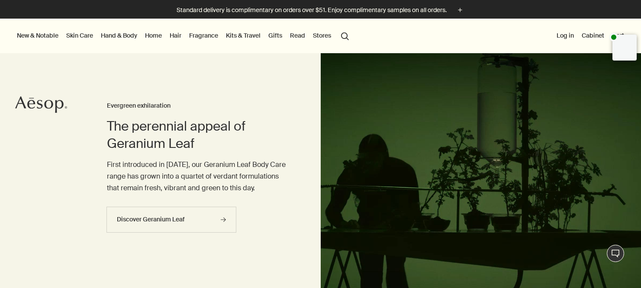
click at [121, 37] on link "Hand & Body" at bounding box center [119, 35] width 40 height 11
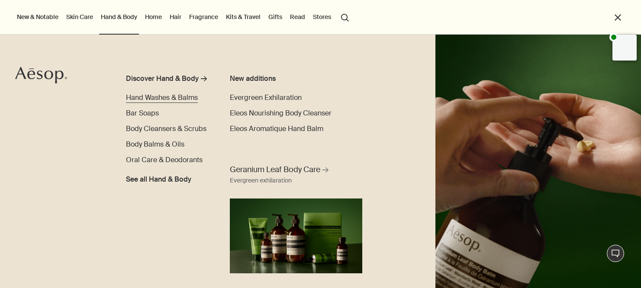
click at [148, 97] on span "Hand Washes & Balms" at bounding box center [162, 97] width 72 height 9
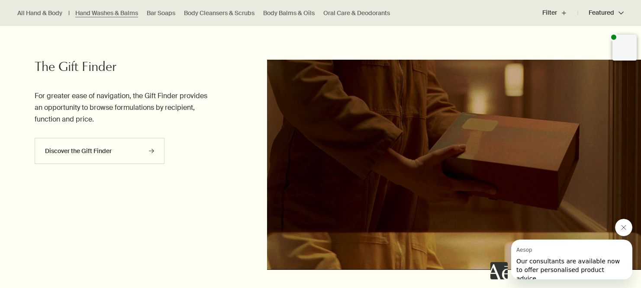
scroll to position [2124, 0]
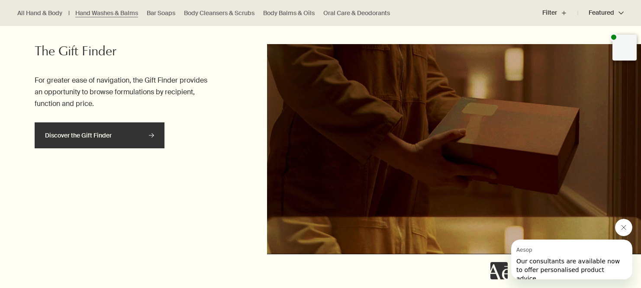
click at [140, 142] on link "Discover the Gift Finder rightArrow" at bounding box center [100, 136] width 130 height 26
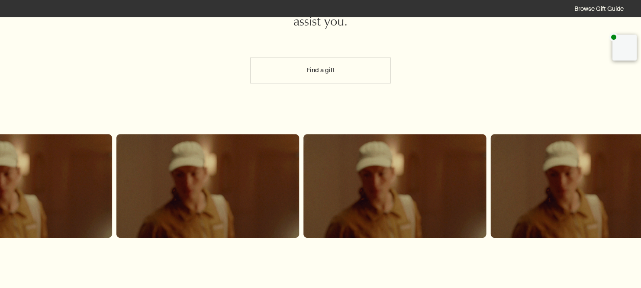
scroll to position [42, 0]
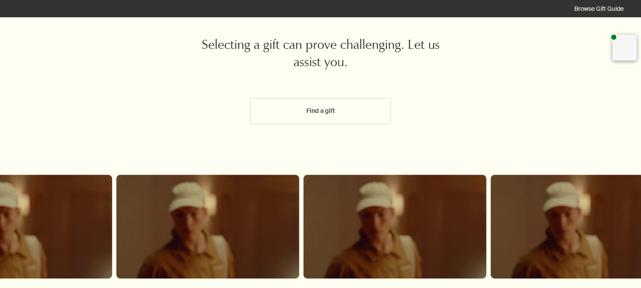
click at [266, 116] on button "Find a gift" at bounding box center [320, 111] width 141 height 26
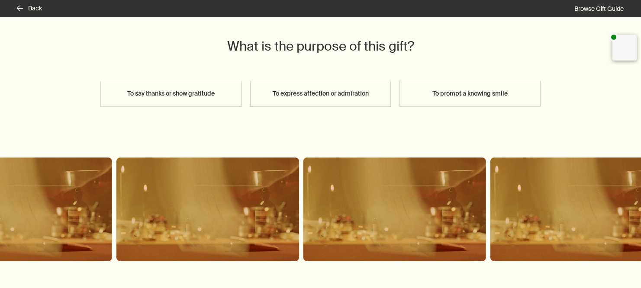
click at [214, 93] on button "To say thanks or show gratitude" at bounding box center [170, 94] width 141 height 26
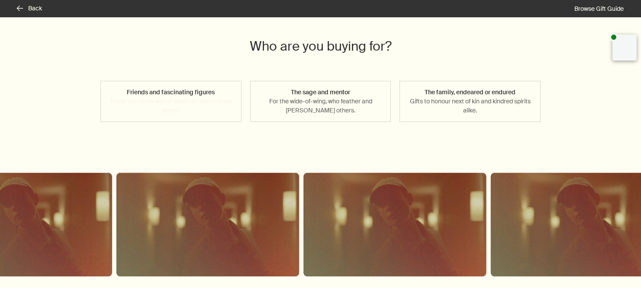
click at [214, 111] on button "Friends and fascinating figures Those you know well or would do well to know be…" at bounding box center [170, 101] width 141 height 41
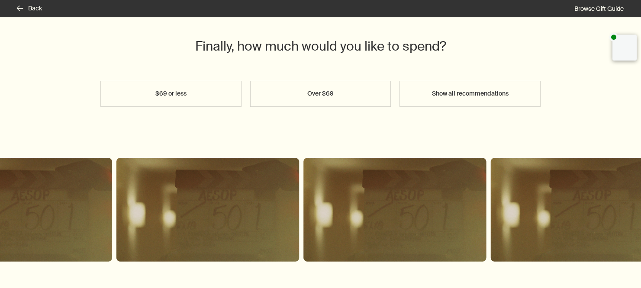
click at [469, 90] on button "Show all recommendations" at bounding box center [470, 94] width 141 height 26
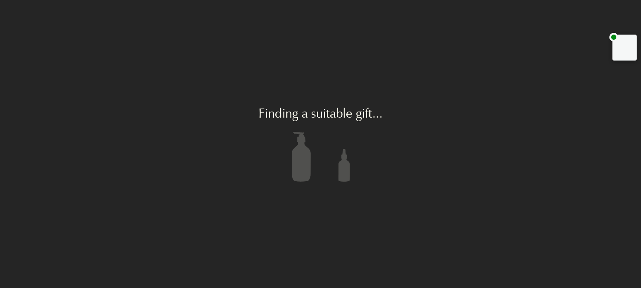
scroll to position [0, 0]
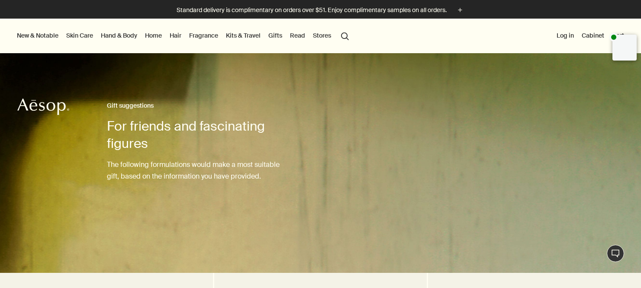
click at [252, 36] on link "Kits & Travel" at bounding box center [243, 35] width 38 height 11
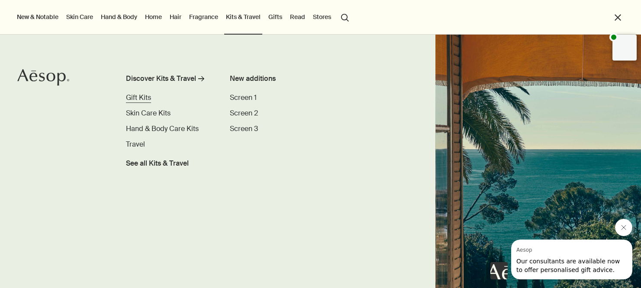
click at [141, 99] on span "Gift Kits" at bounding box center [138, 97] width 25 height 9
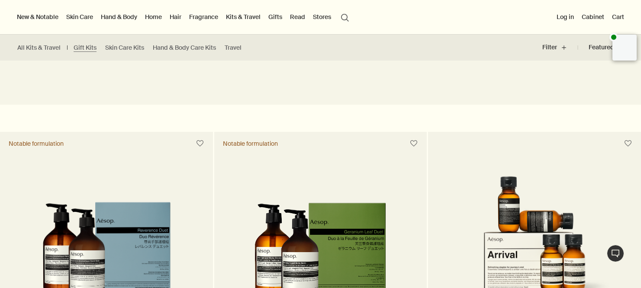
scroll to position [71, 0]
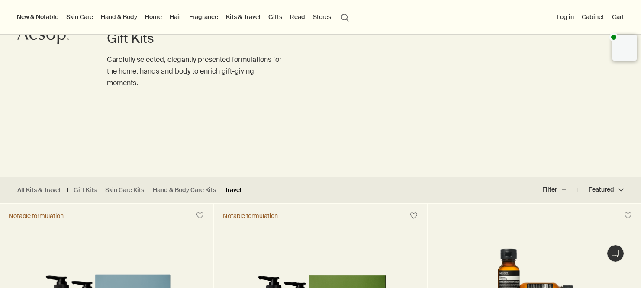
click at [239, 190] on link "Travel" at bounding box center [233, 190] width 17 height 8
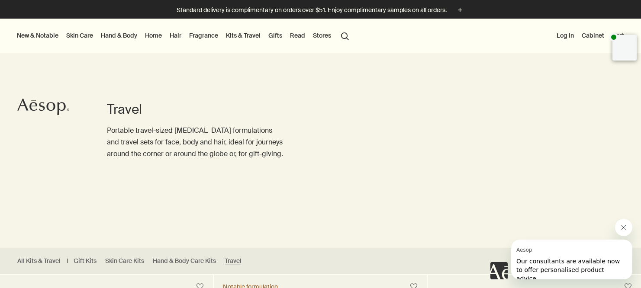
click at [107, 33] on link "Hand & Body" at bounding box center [119, 35] width 40 height 11
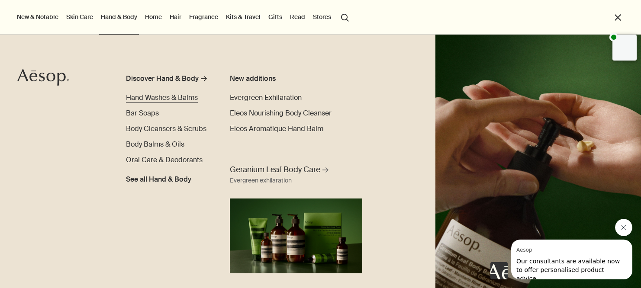
click at [155, 95] on span "Hand Washes & Balms" at bounding box center [162, 97] width 72 height 9
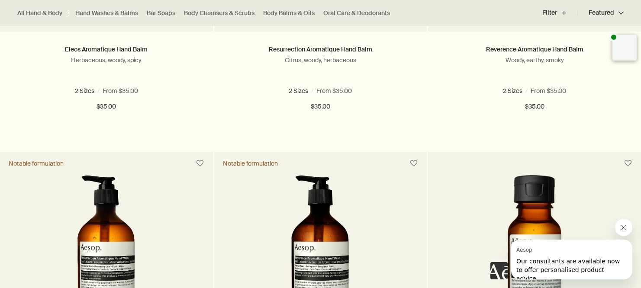
scroll to position [448, 0]
